Goal: Information Seeking & Learning: Find specific fact

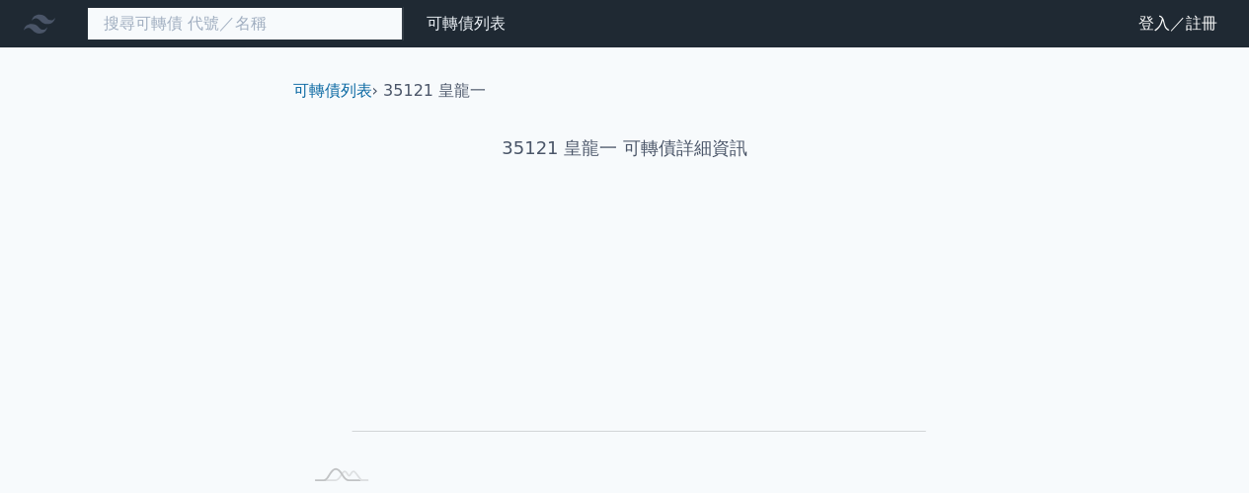
click at [223, 29] on input at bounding box center [245, 24] width 316 height 34
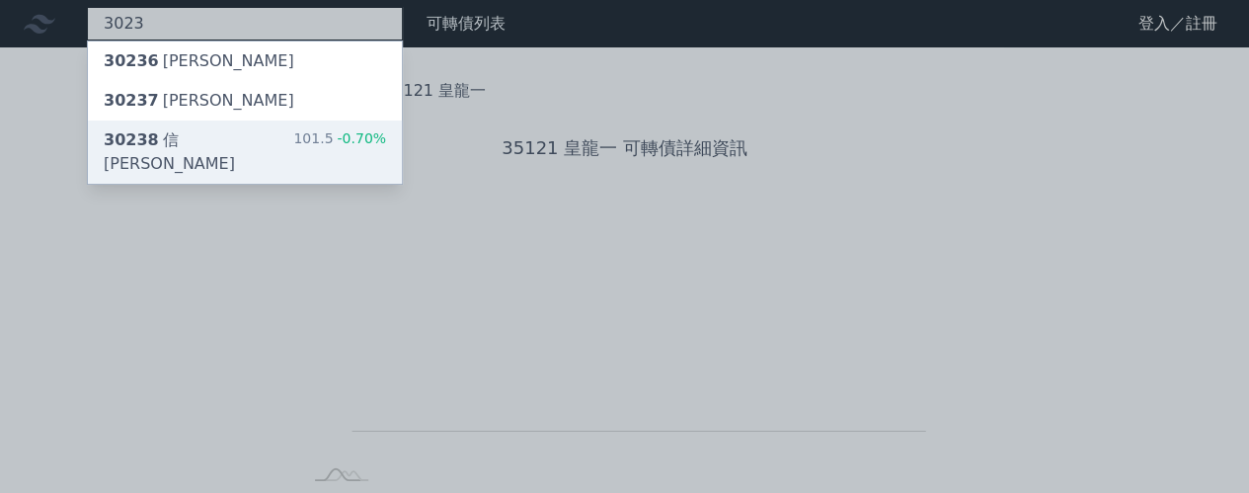
type input "3023"
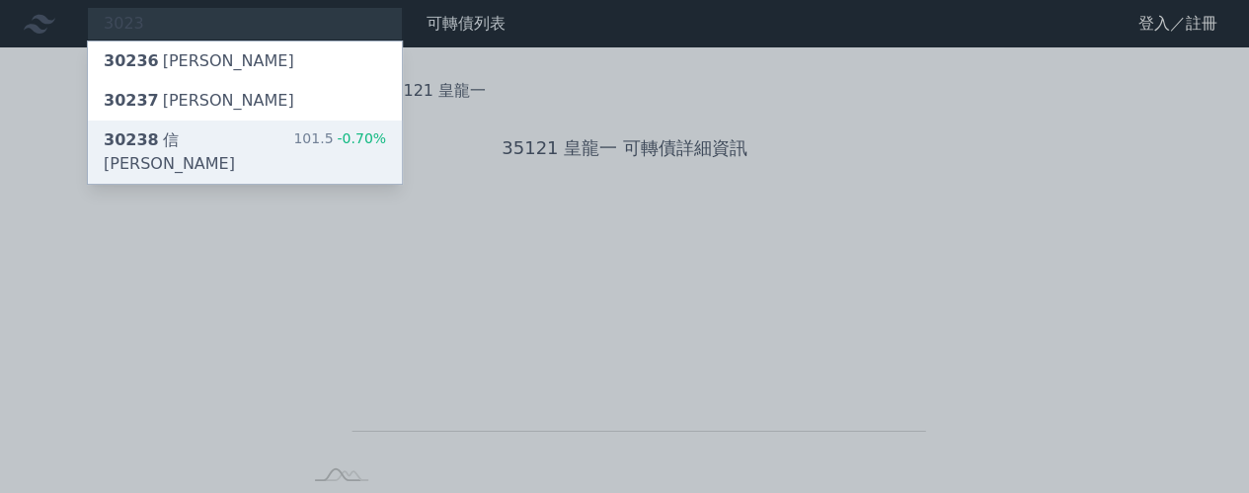
click at [190, 137] on div "30238 信[PERSON_NAME]" at bounding box center [199, 151] width 190 height 47
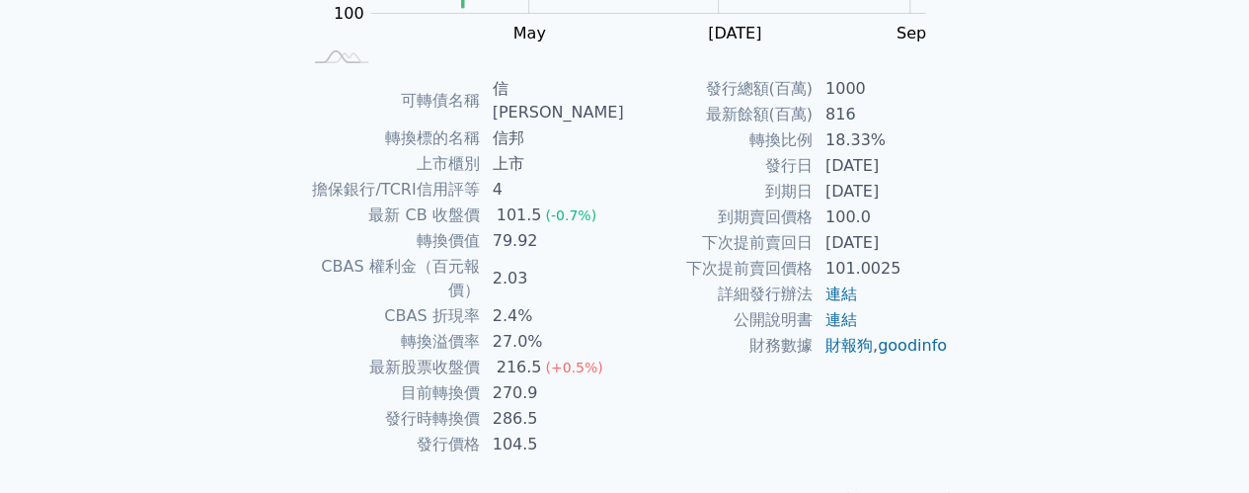
scroll to position [421, 0]
drag, startPoint x: 549, startPoint y: 341, endPoint x: 487, endPoint y: 340, distance: 62.2
click at [487, 377] on tr "目前轉換價 270.9" at bounding box center [463, 390] width 324 height 26
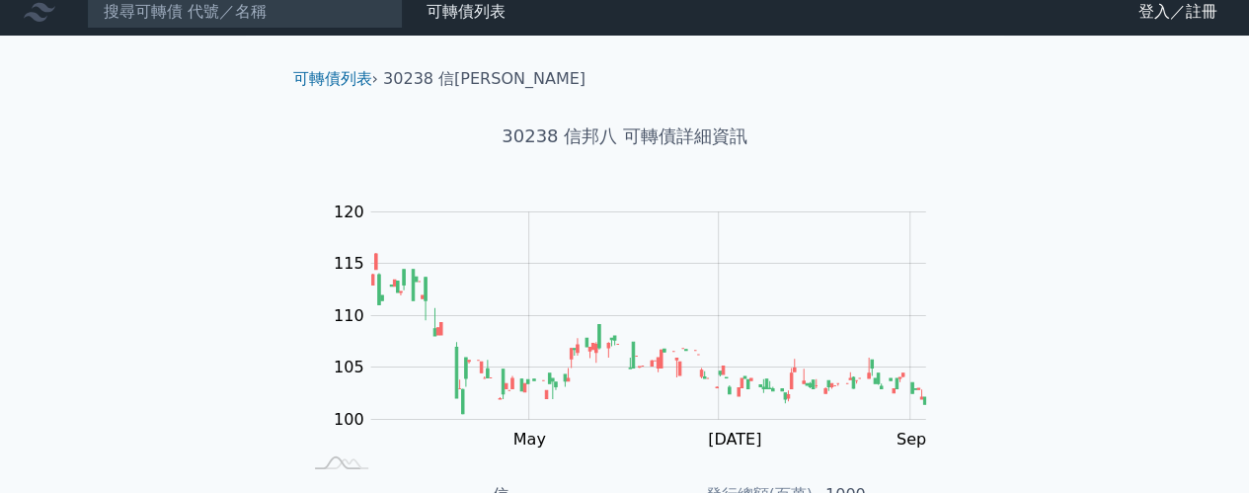
scroll to position [0, 0]
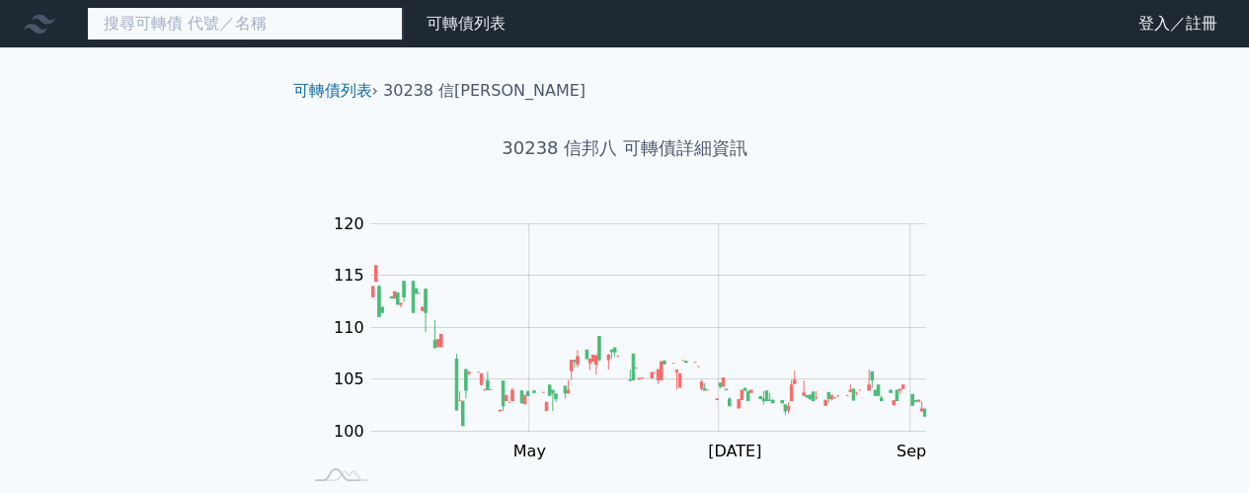
click at [316, 32] on input at bounding box center [245, 24] width 316 height 34
click at [292, 20] on input at bounding box center [245, 24] width 316 height 34
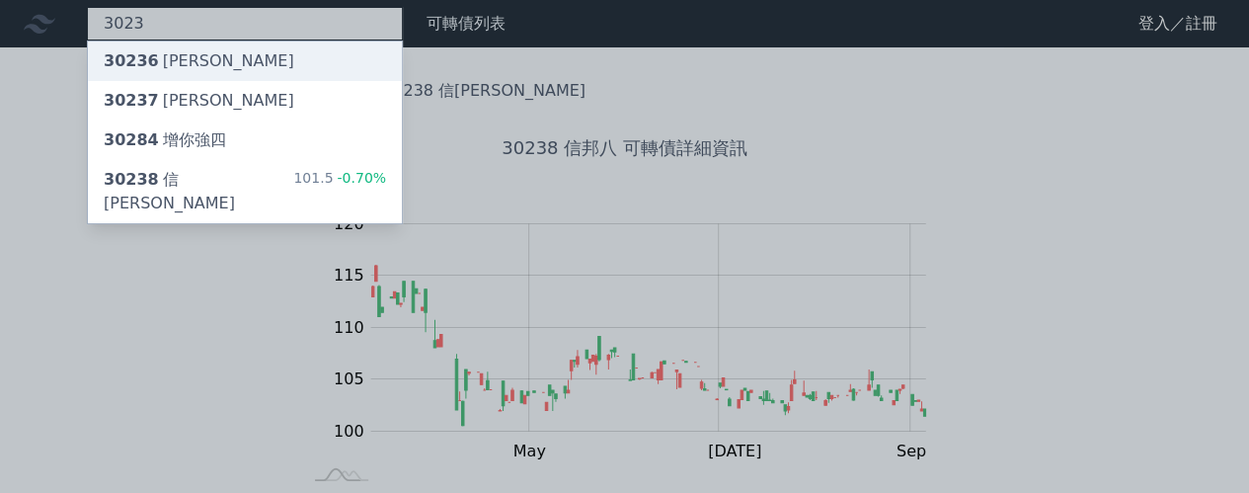
type input "3023"
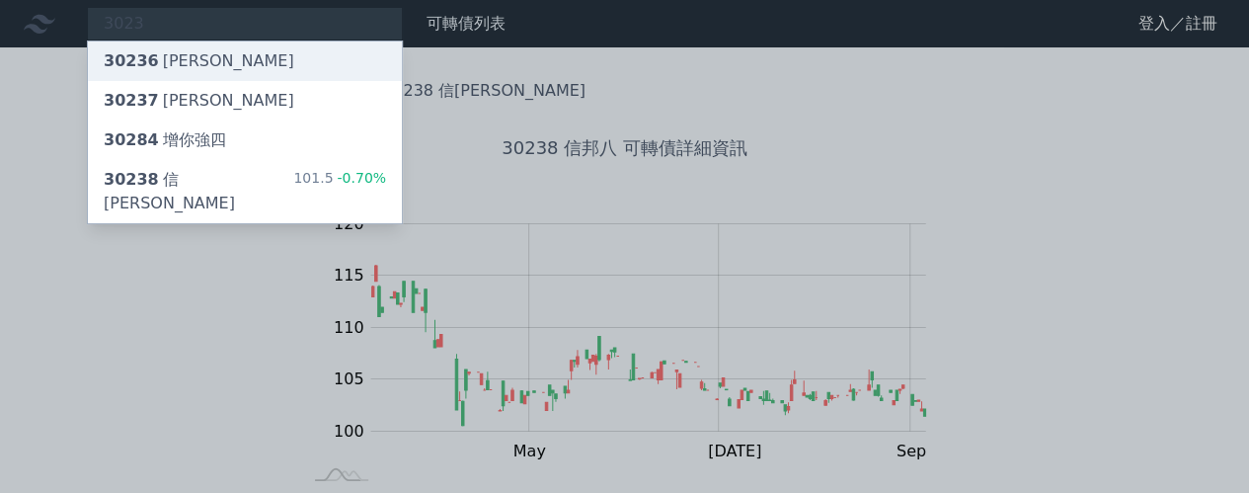
click at [280, 61] on div "30236 信[PERSON_NAME]" at bounding box center [245, 60] width 314 height 39
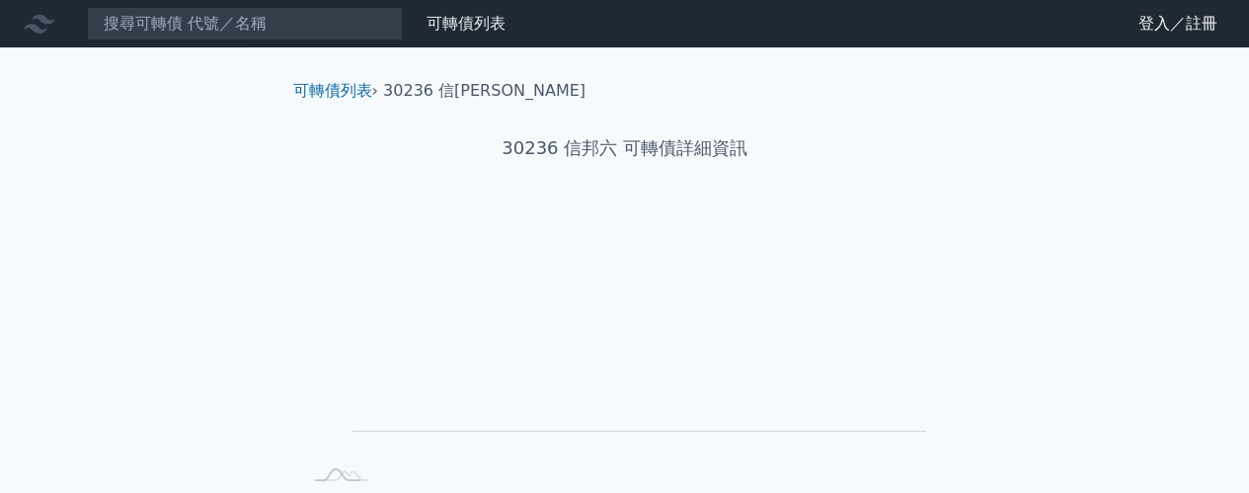
click at [533, 145] on h1 "30236 信邦六 可轉債詳細資訊" at bounding box center [624, 148] width 695 height 28
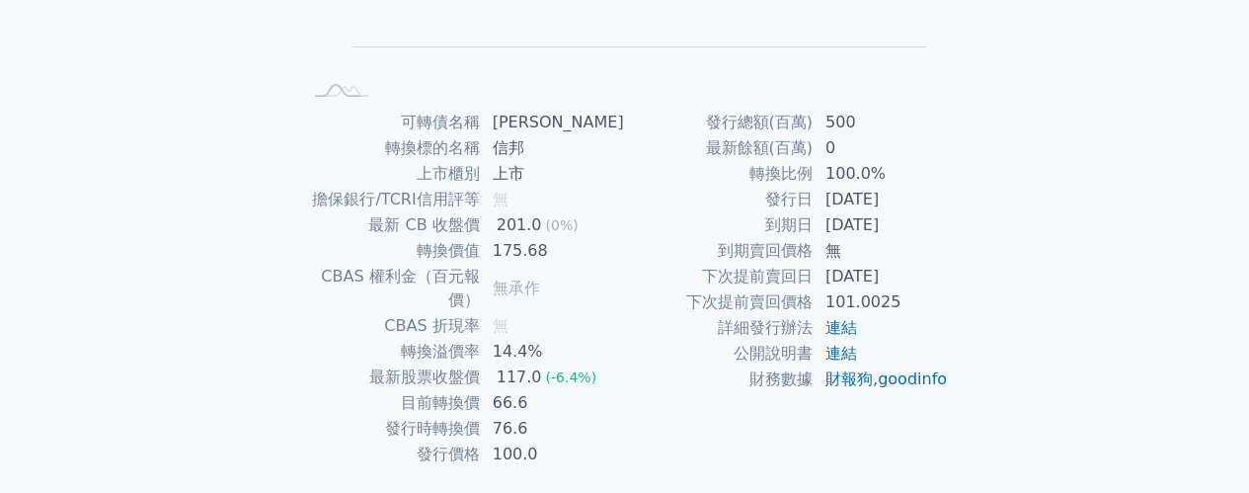
scroll to position [395, 0]
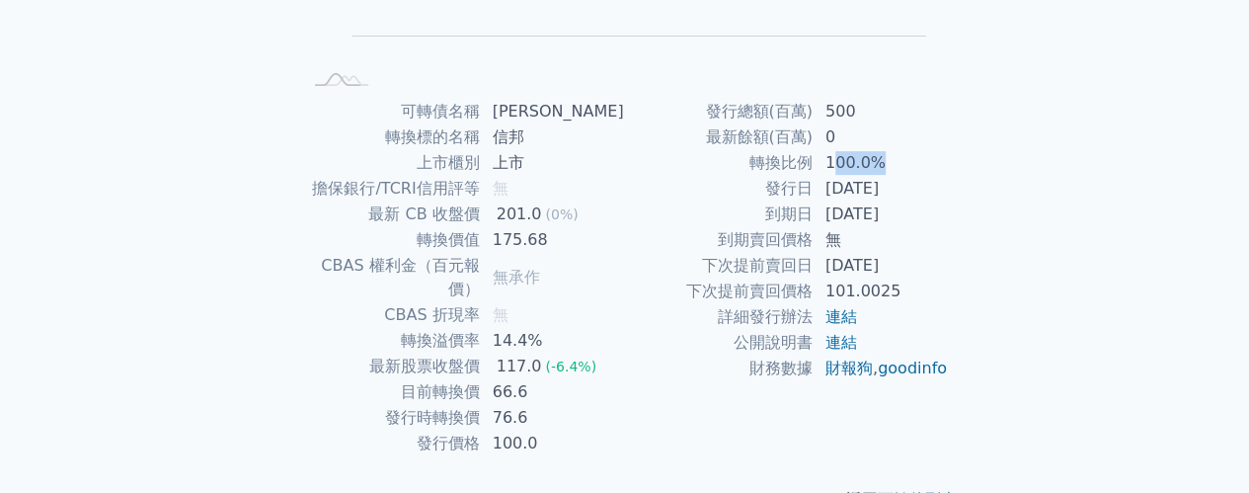
drag, startPoint x: 831, startPoint y: 170, endPoint x: 901, endPoint y: 167, distance: 70.2
click at [901, 167] on td "100.0%" at bounding box center [881, 163] width 135 height 26
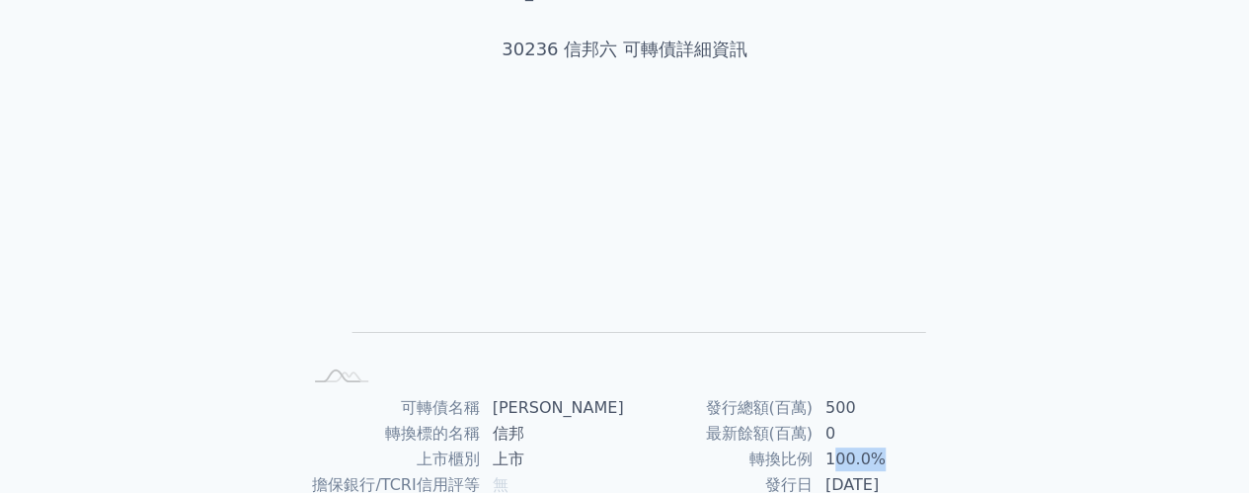
scroll to position [0, 0]
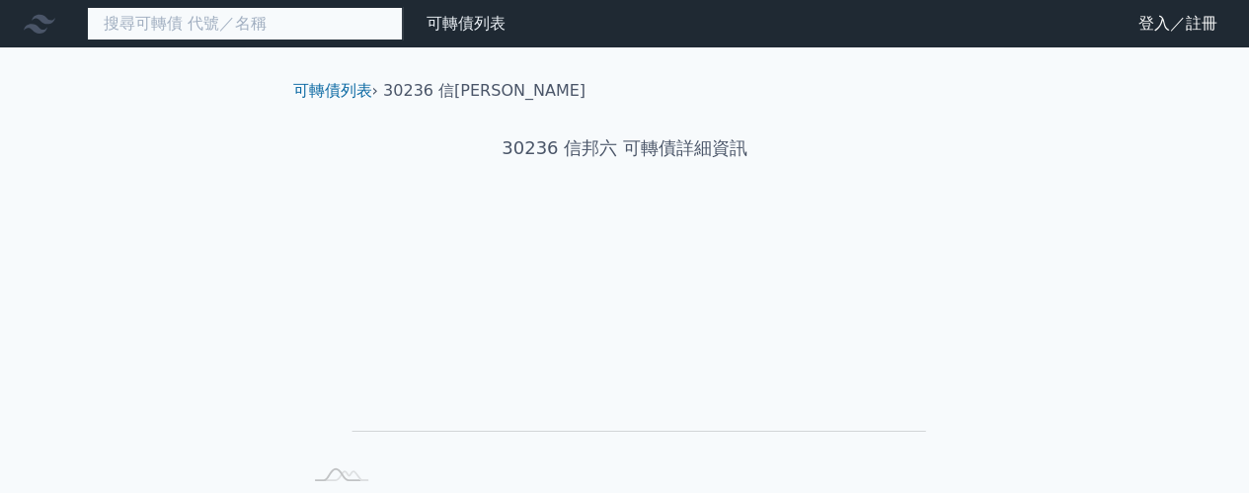
click at [287, 28] on input at bounding box center [245, 24] width 316 height 34
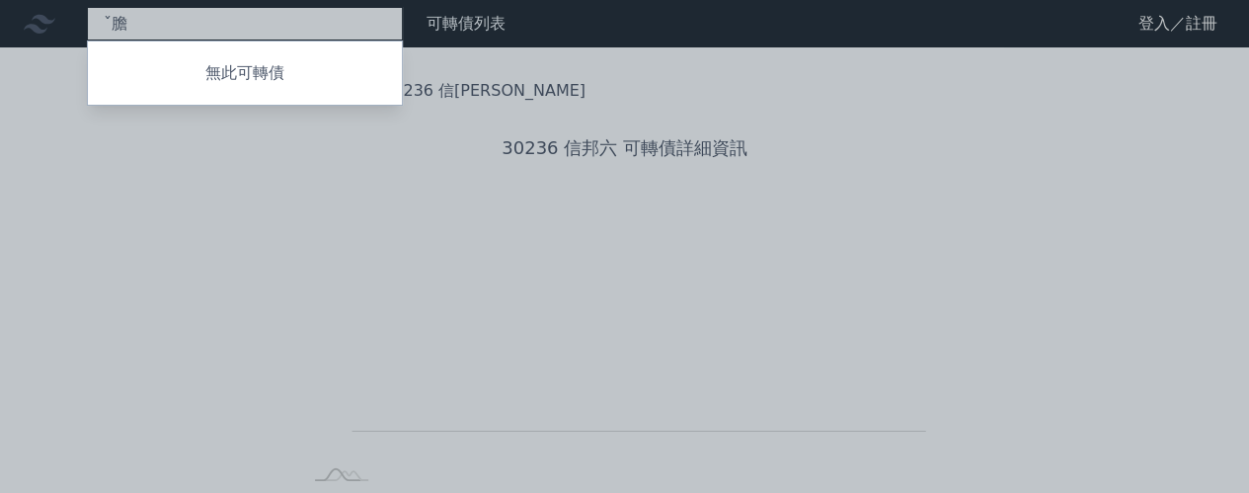
type input "ˇ"
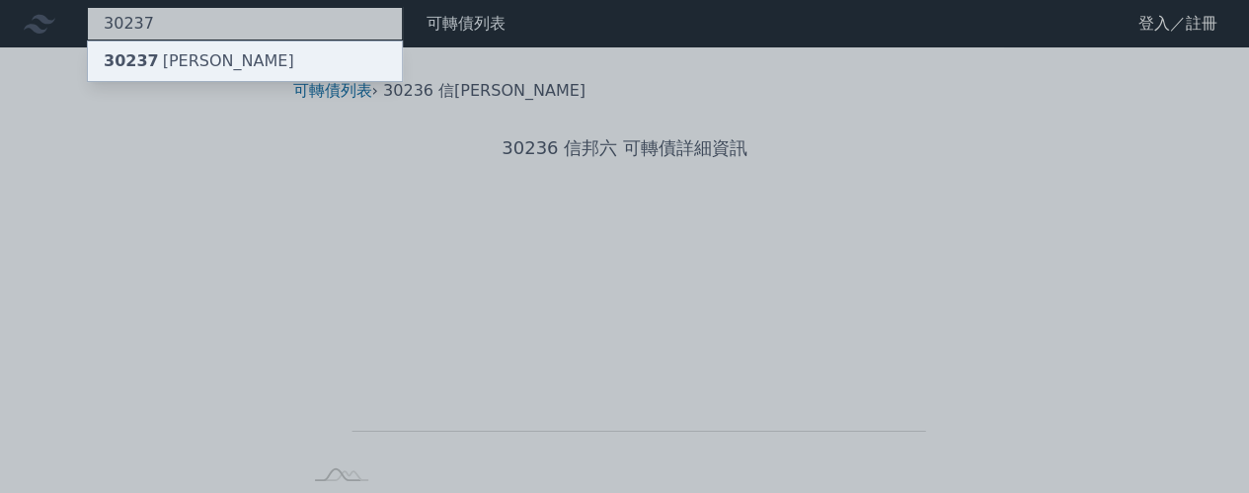
type input "30237"
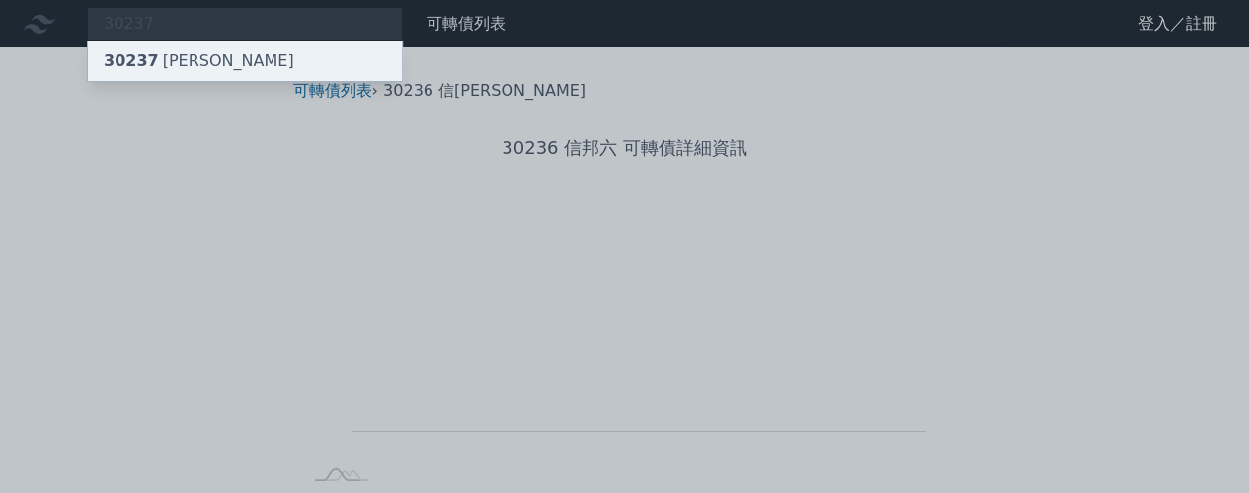
click at [267, 60] on div "30237 [PERSON_NAME]" at bounding box center [245, 60] width 314 height 39
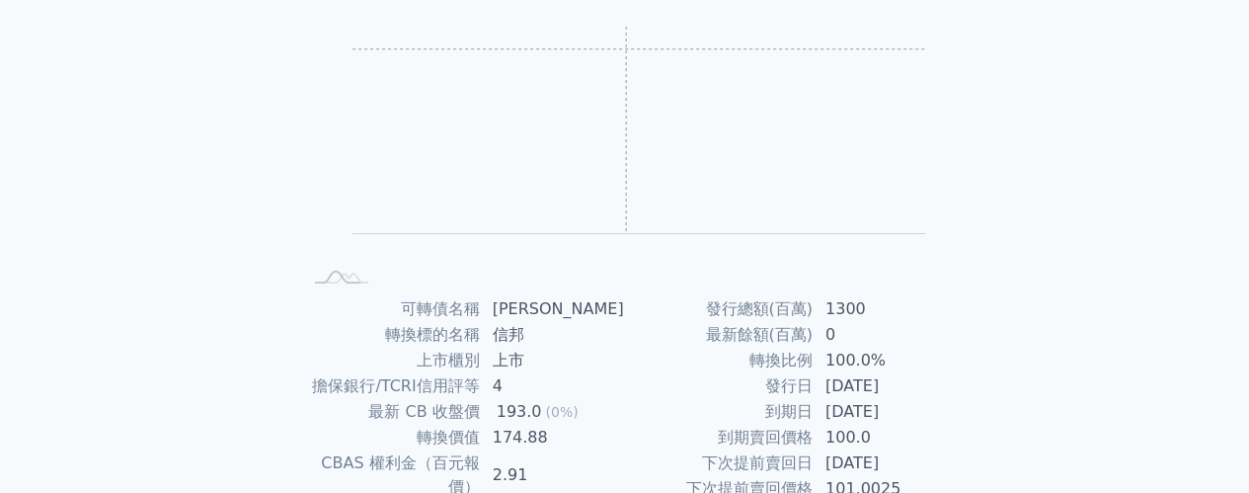
scroll to position [395, 0]
